Goal: Find specific page/section: Find specific page/section

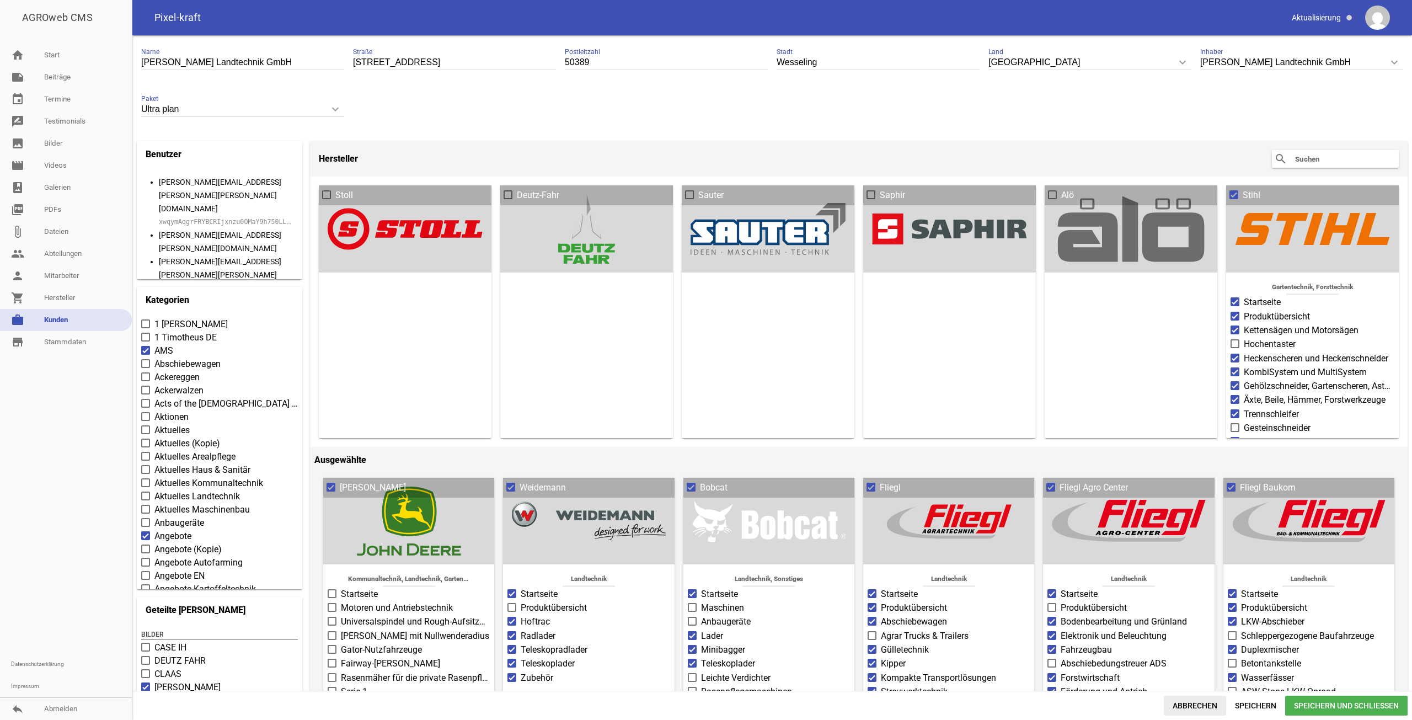
click at [1191, 700] on span "Abbrechen" at bounding box center [1194, 705] width 62 height 20
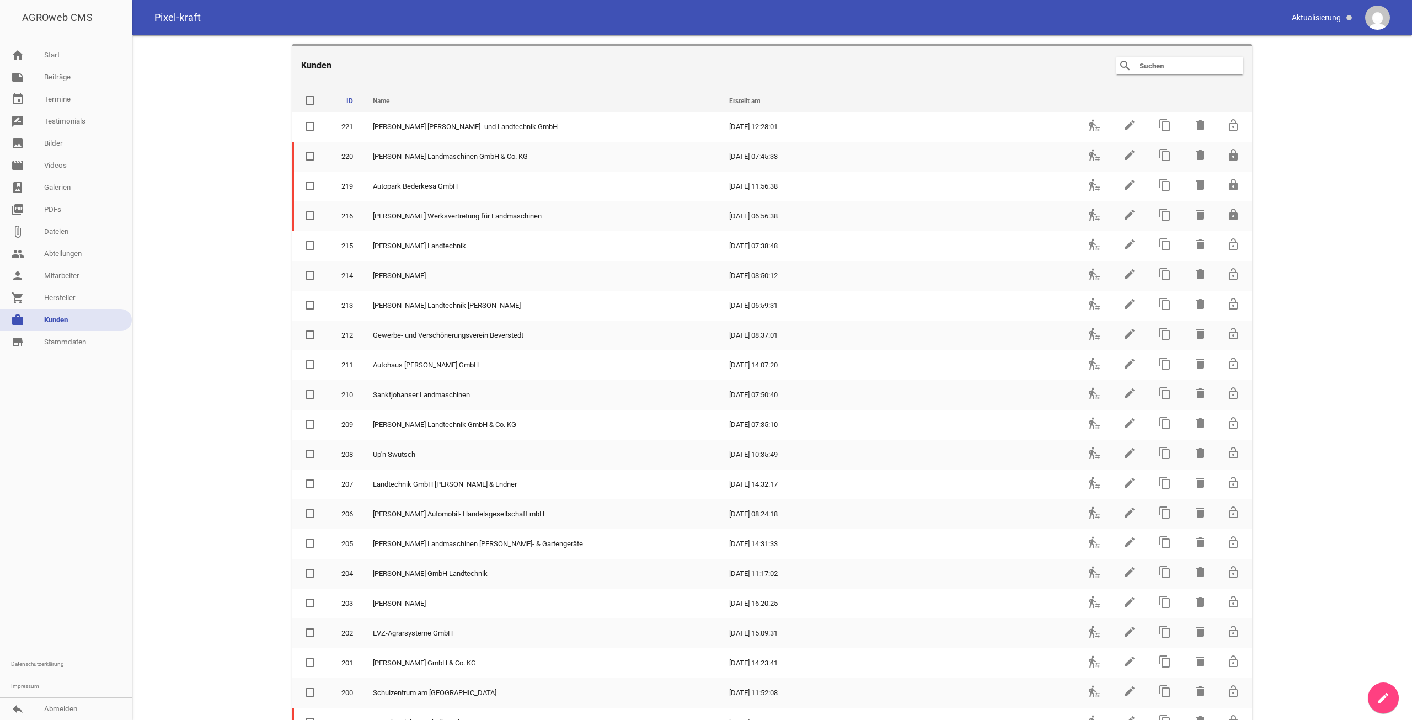
click at [1157, 66] on input "text" at bounding box center [1182, 65] width 88 height 13
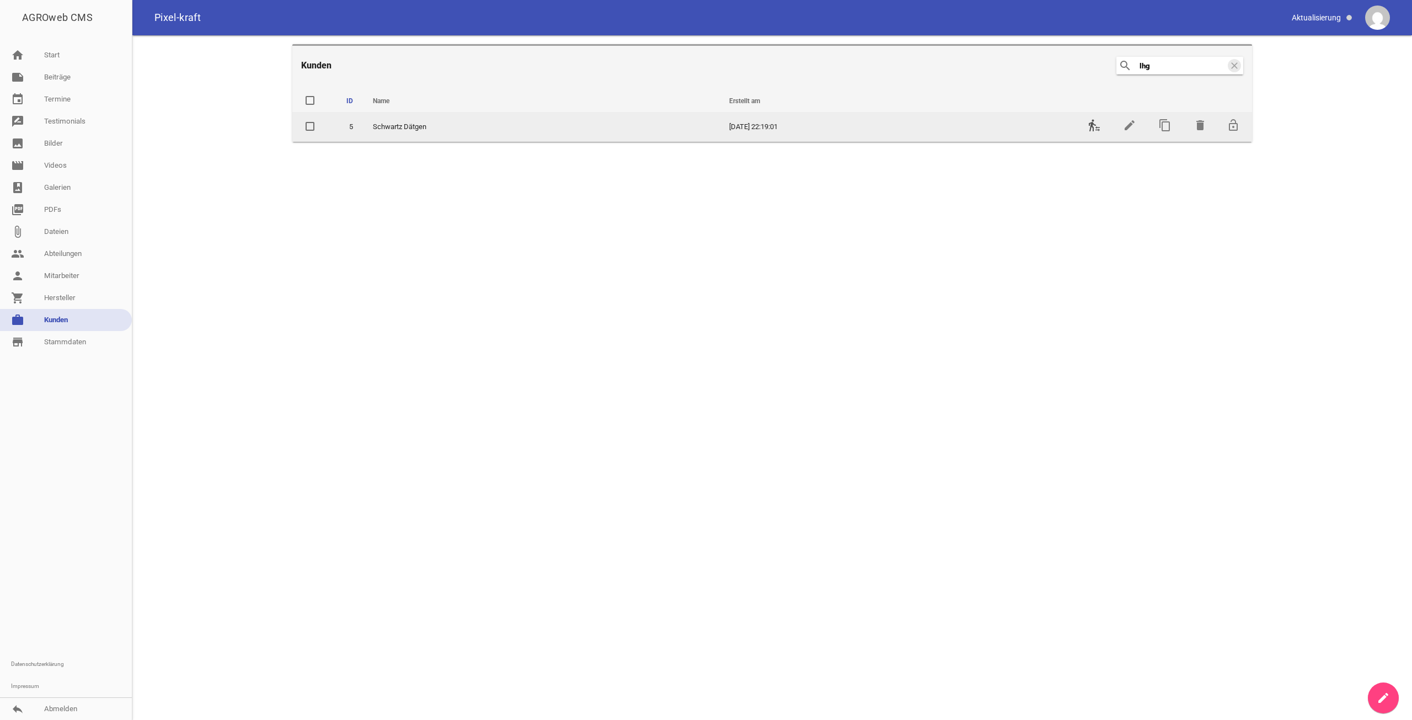
type input "lhg"
click at [1093, 125] on icon "transfer_within_a_station" at bounding box center [1093, 125] width 13 height 13
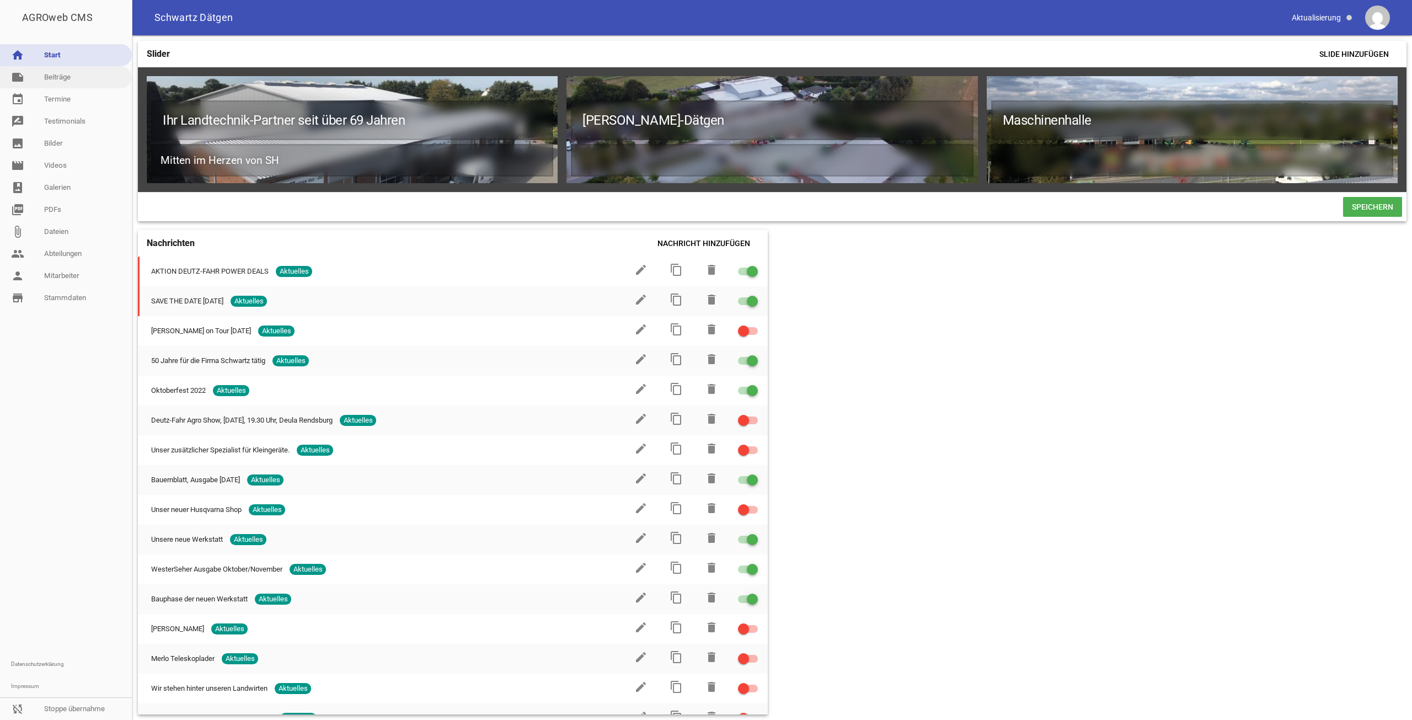
click at [71, 79] on link "note Beiträge" at bounding box center [66, 77] width 132 height 22
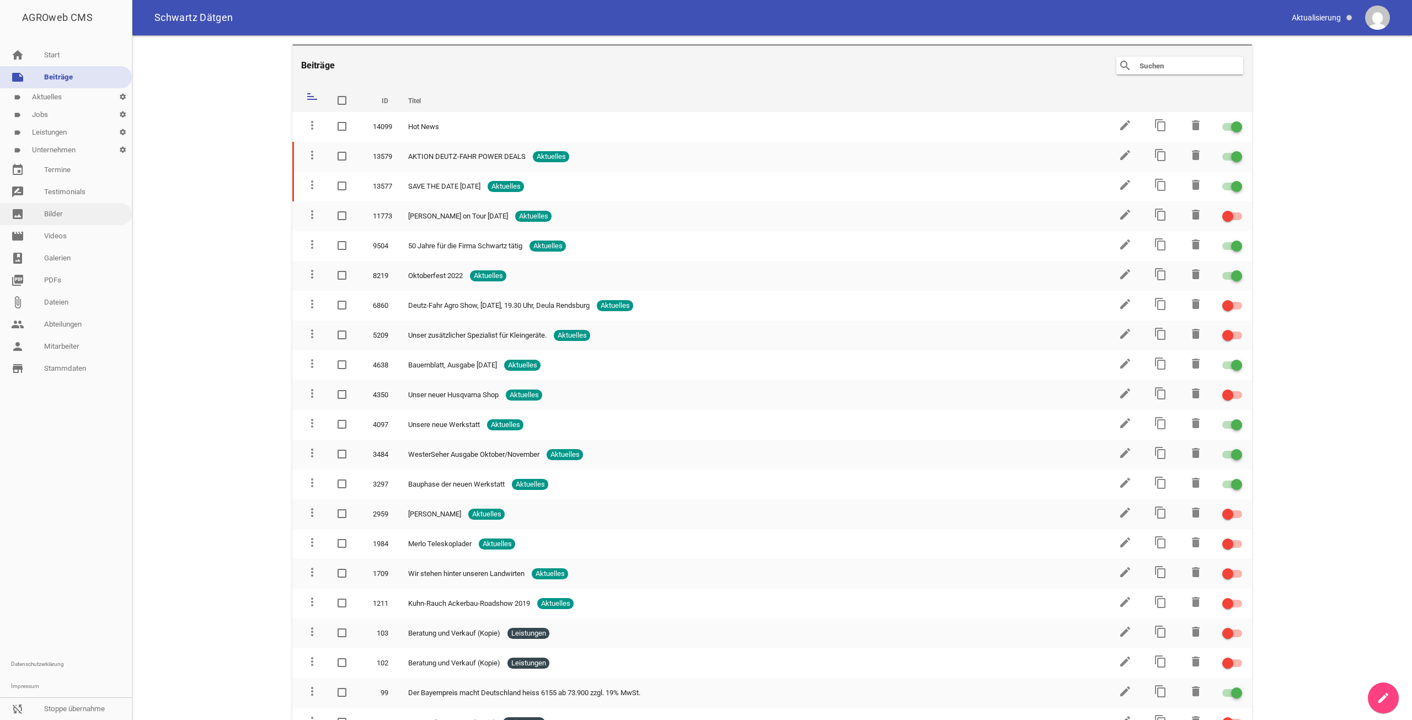
click at [65, 206] on link "image Bilder" at bounding box center [66, 214] width 132 height 22
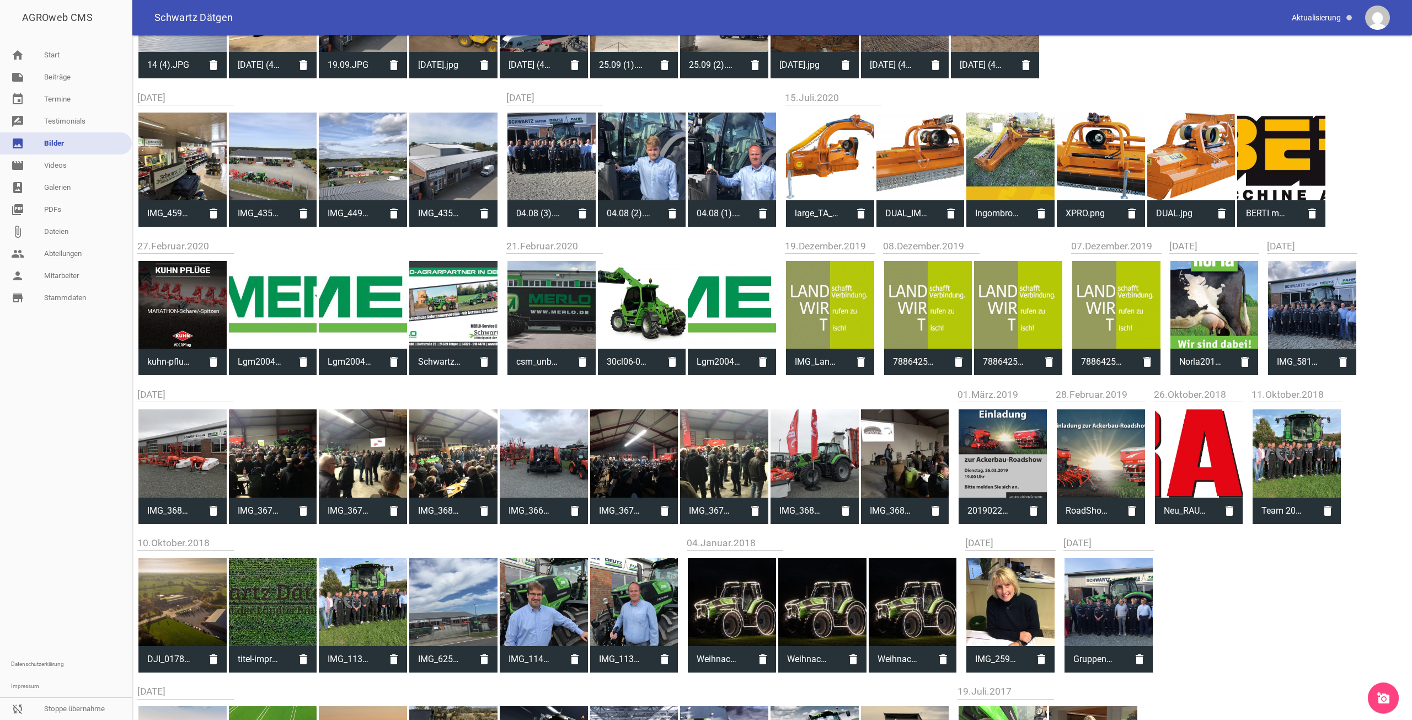
scroll to position [1544, 0]
